Goal: Find contact information: Find contact information

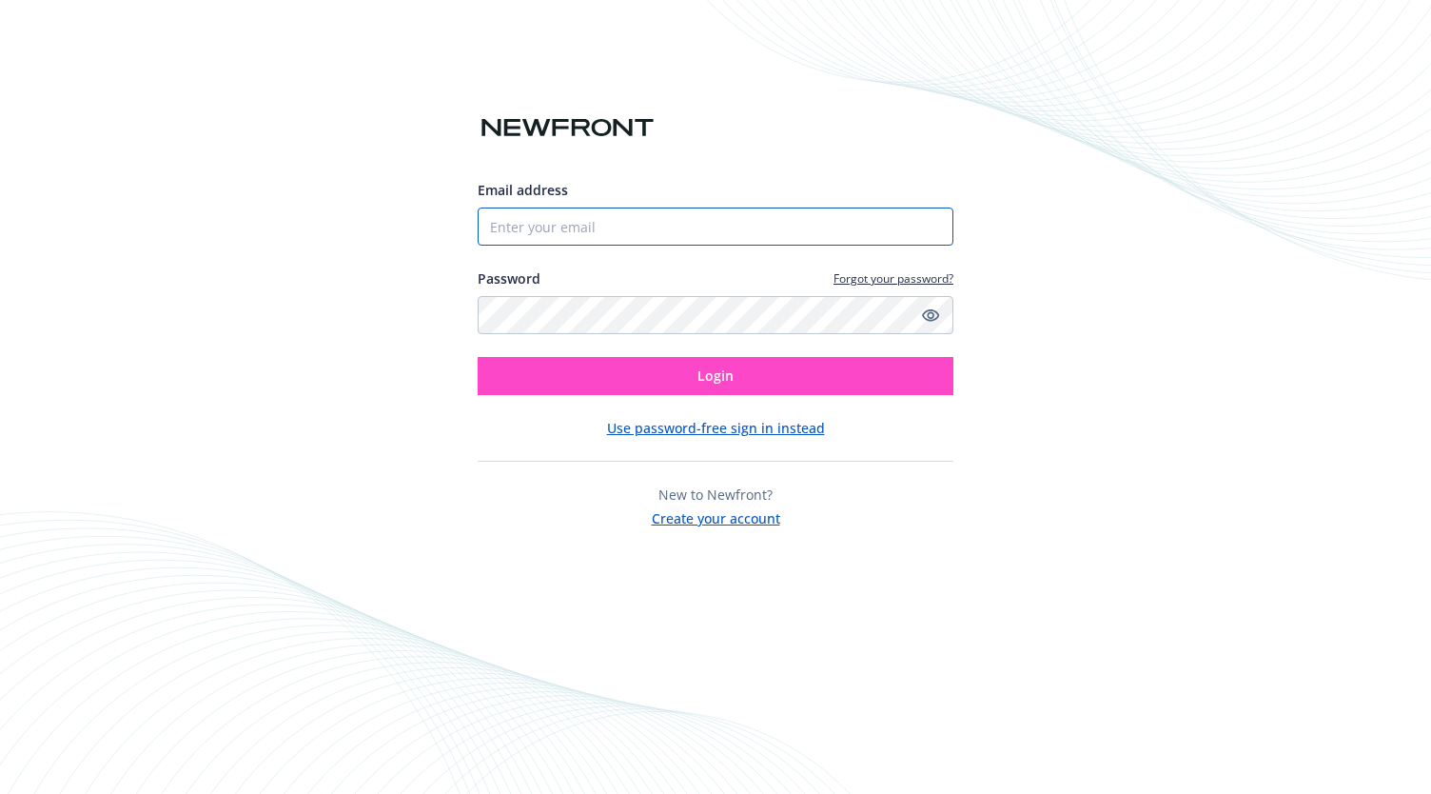
type input "[PERSON_NAME][EMAIL_ADDRESS][PERSON_NAME][DOMAIN_NAME]"
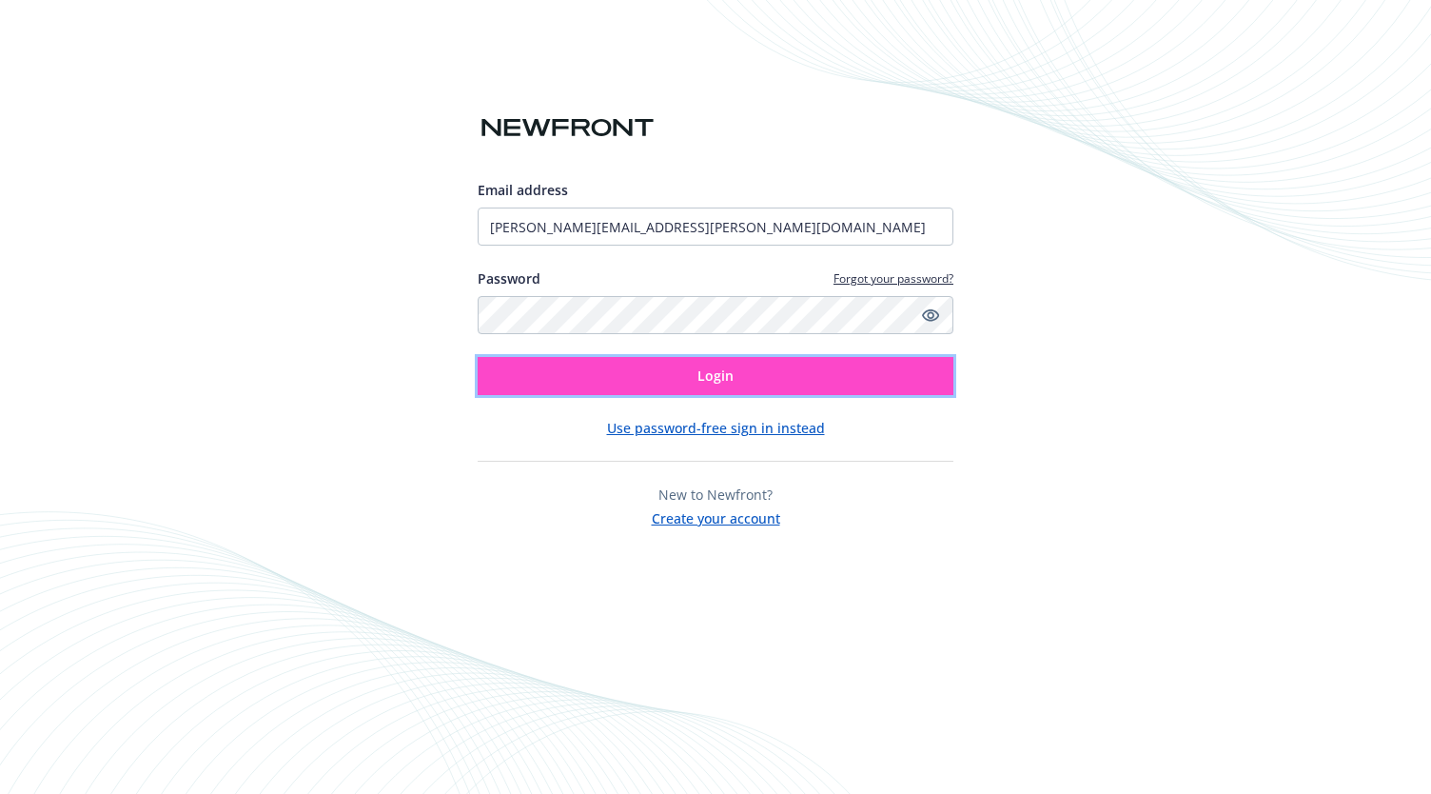
click at [706, 378] on span "Login" at bounding box center [716, 375] width 36 height 18
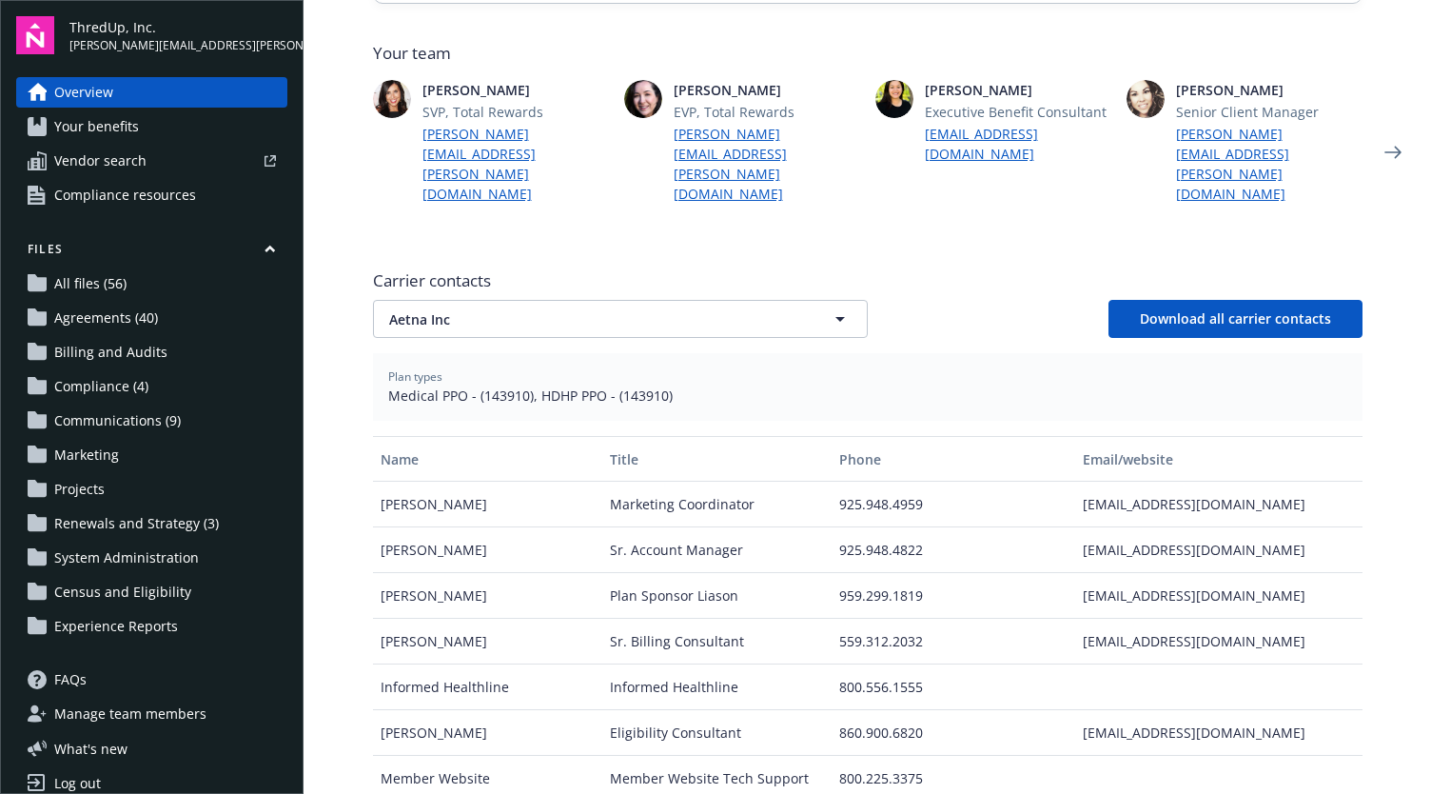
scroll to position [586, 0]
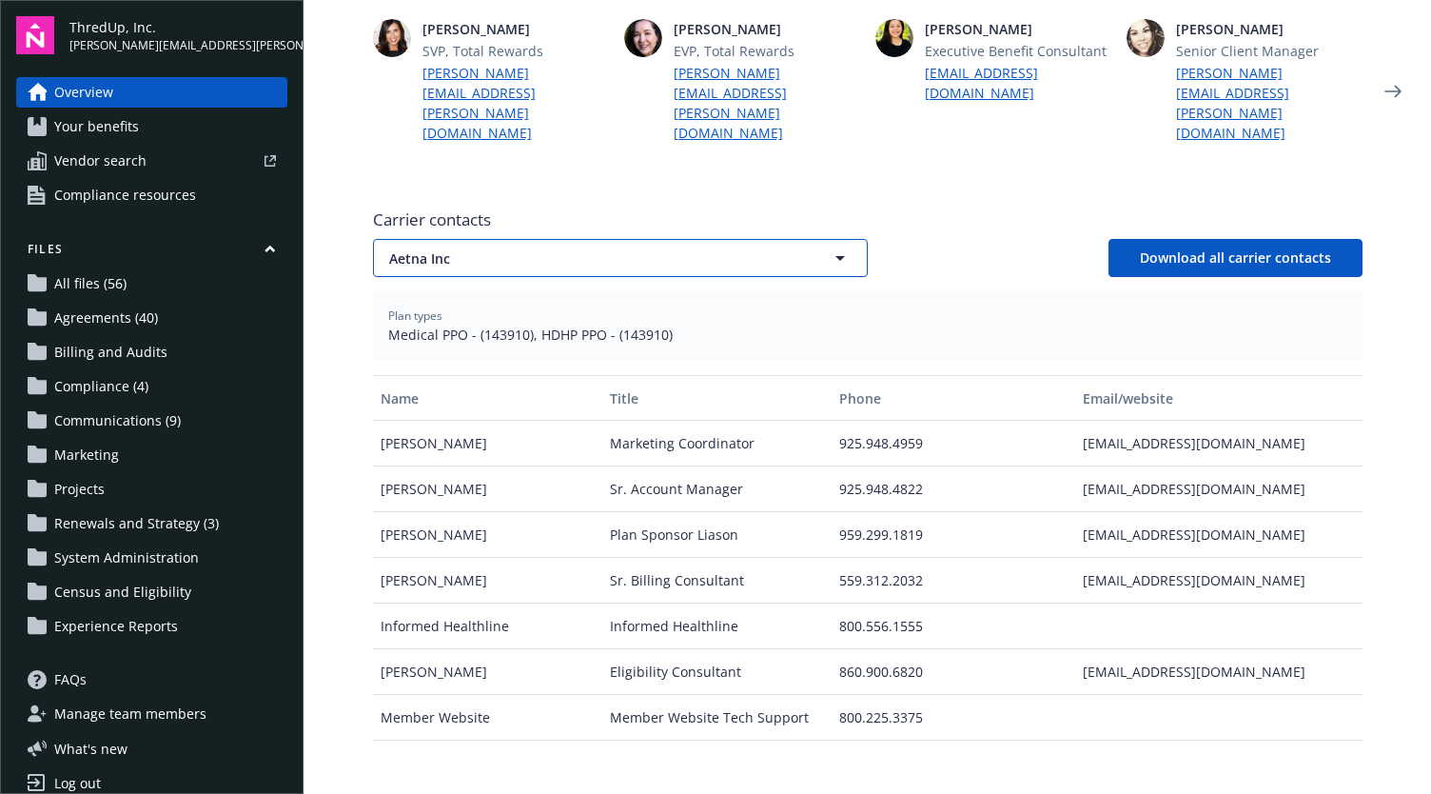
click at [527, 248] on span "Aetna Inc" at bounding box center [587, 258] width 396 height 20
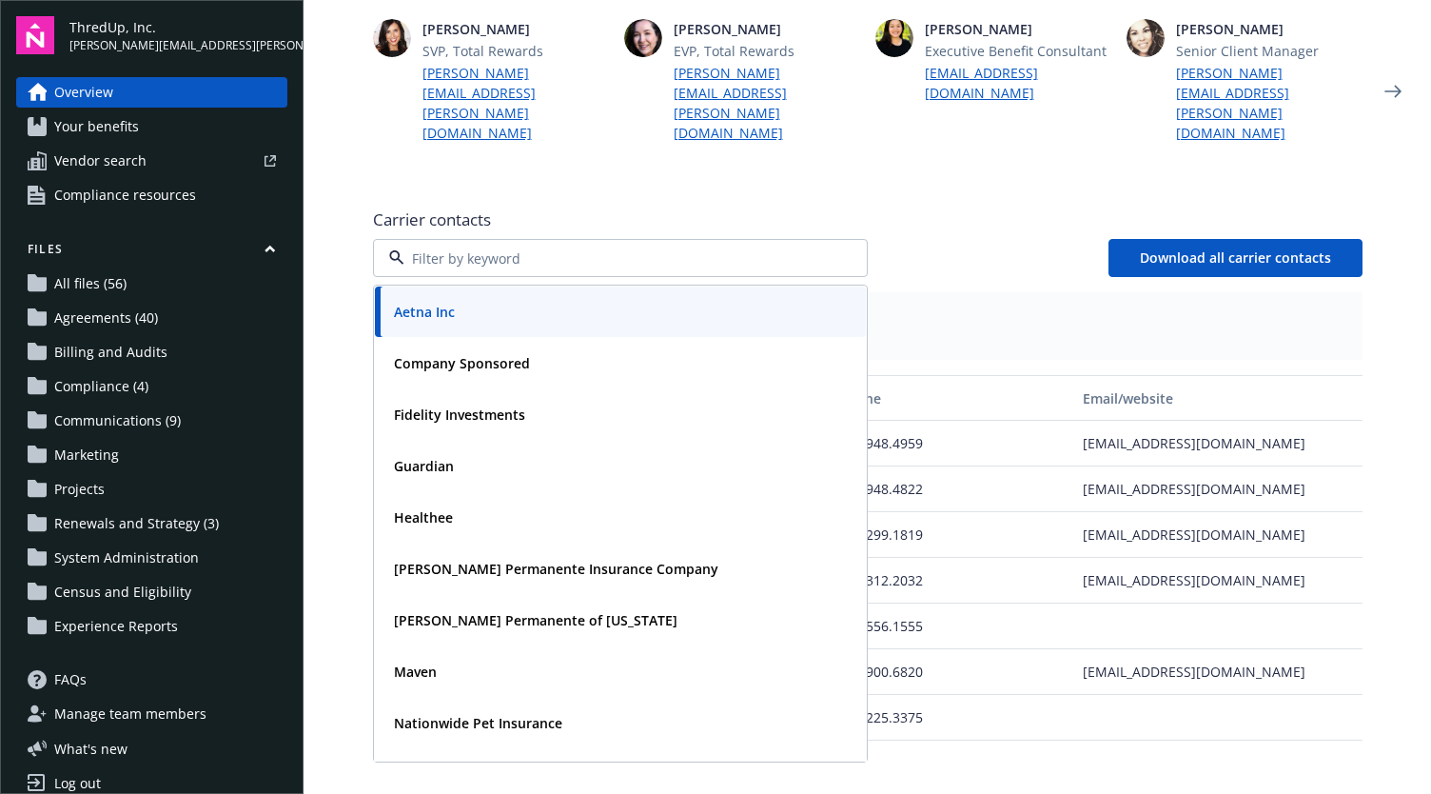
click at [996, 208] on span "Carrier contacts" at bounding box center [868, 219] width 990 height 23
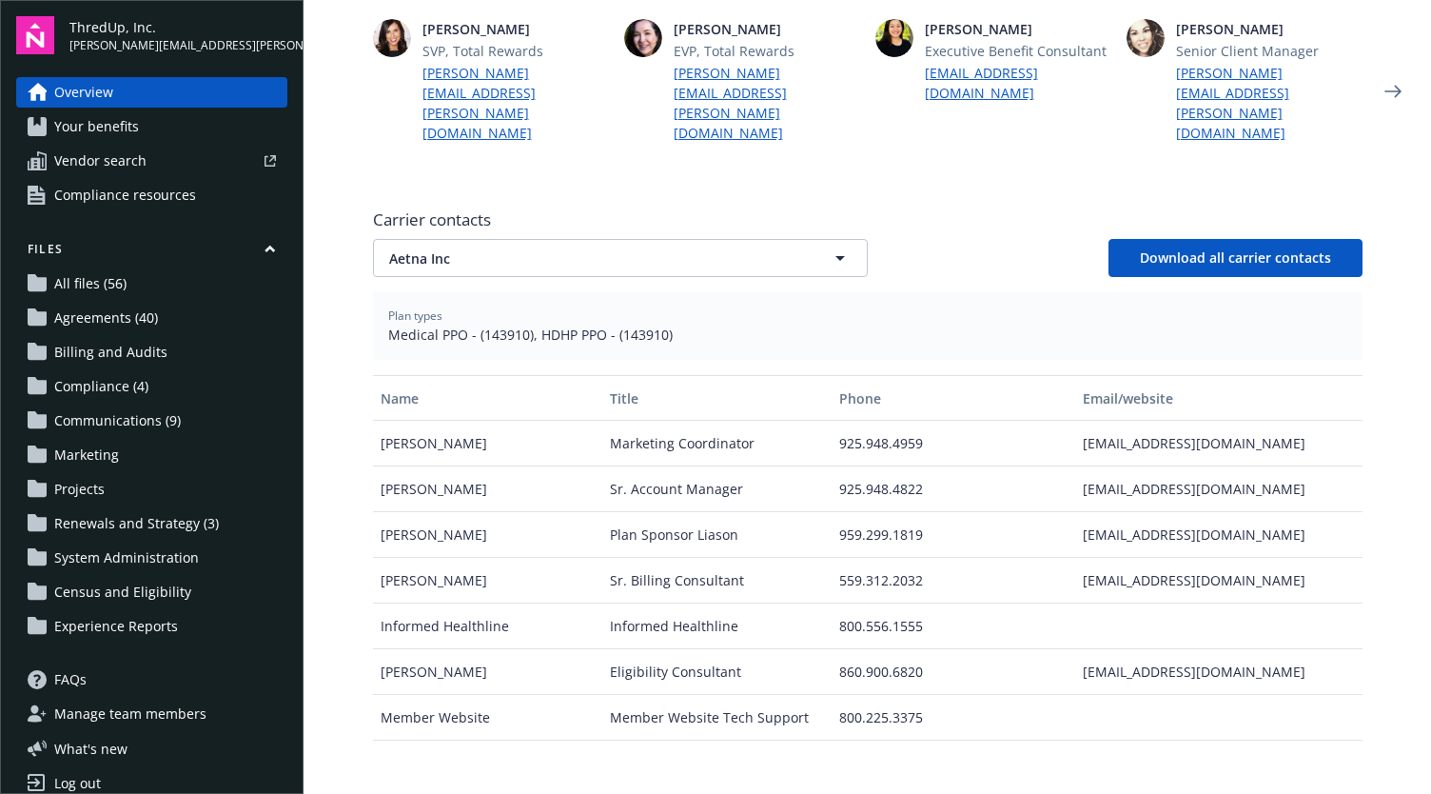
click at [1090, 558] on div "[EMAIL_ADDRESS][DOMAIN_NAME]" at bounding box center [1218, 581] width 286 height 46
drag, startPoint x: 1074, startPoint y: 518, endPoint x: 1267, endPoint y: 521, distance: 193.2
click at [1267, 558] on div "[EMAIL_ADDRESS][DOMAIN_NAME]" at bounding box center [1218, 581] width 286 height 46
copy div "[EMAIL_ADDRESS][DOMAIN_NAME]"
